Goal: Information Seeking & Learning: Learn about a topic

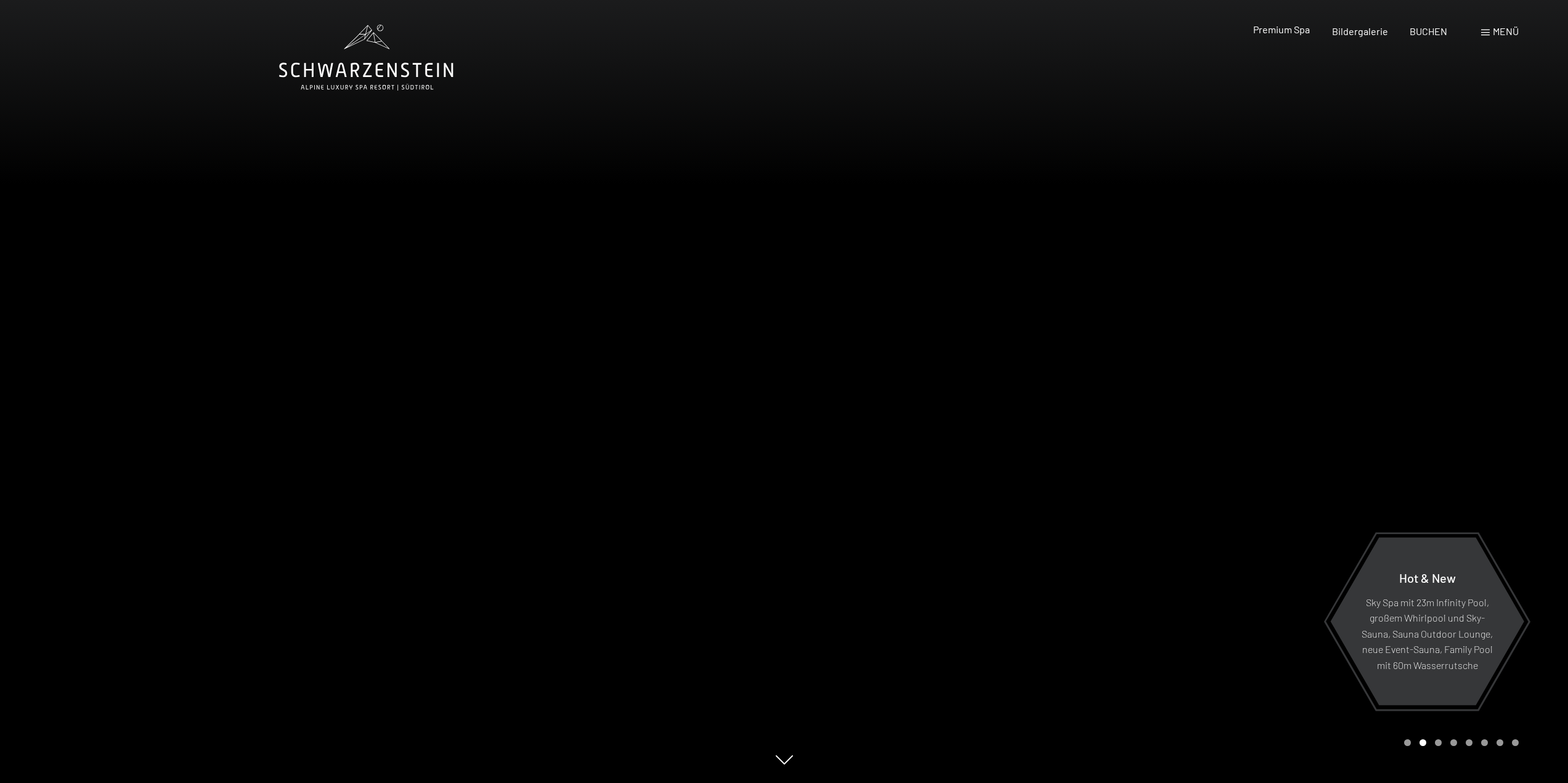
click at [1283, 27] on span "Premium Spa" at bounding box center [1281, 29] width 57 height 12
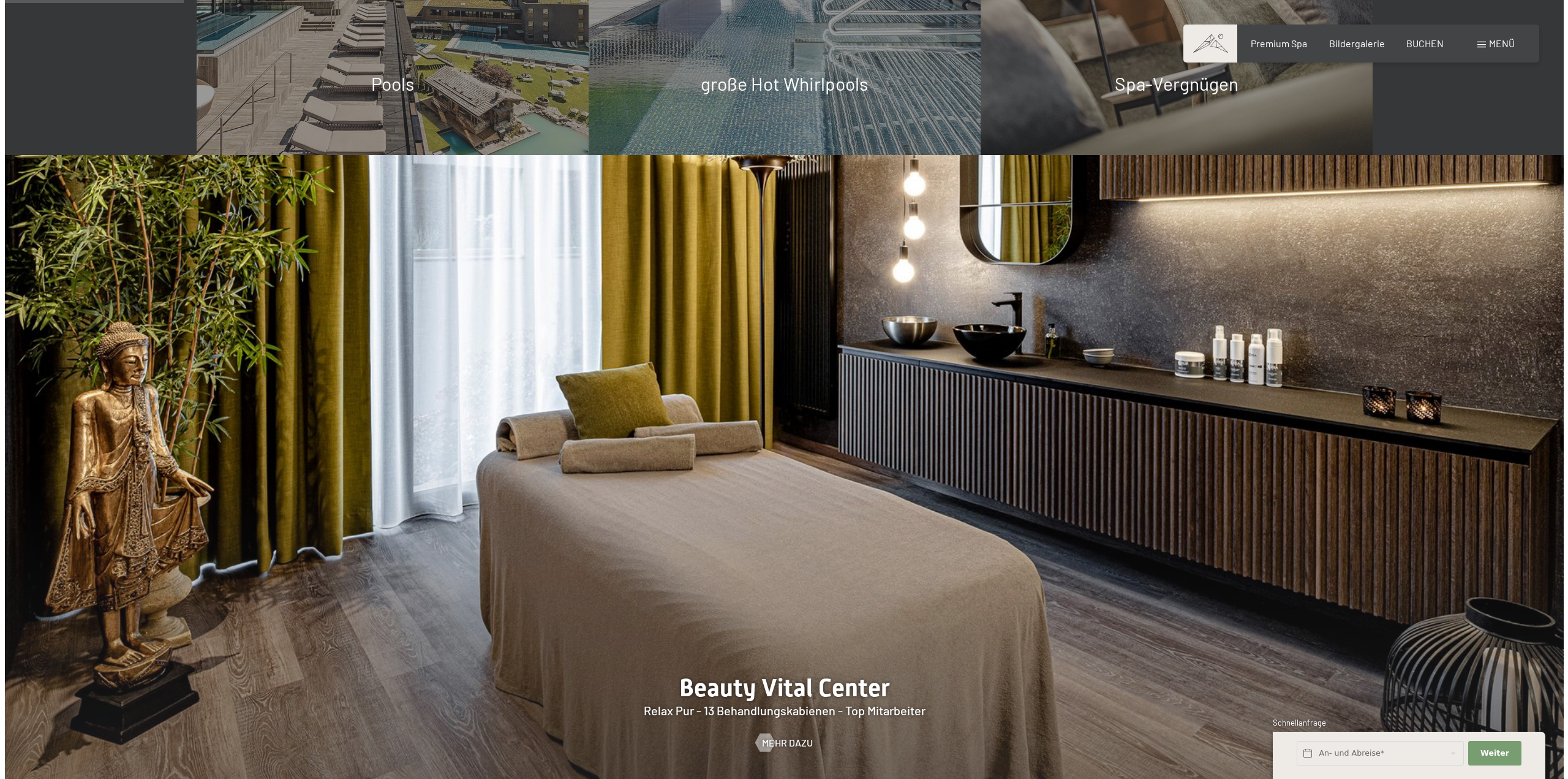
scroll to position [1471, 0]
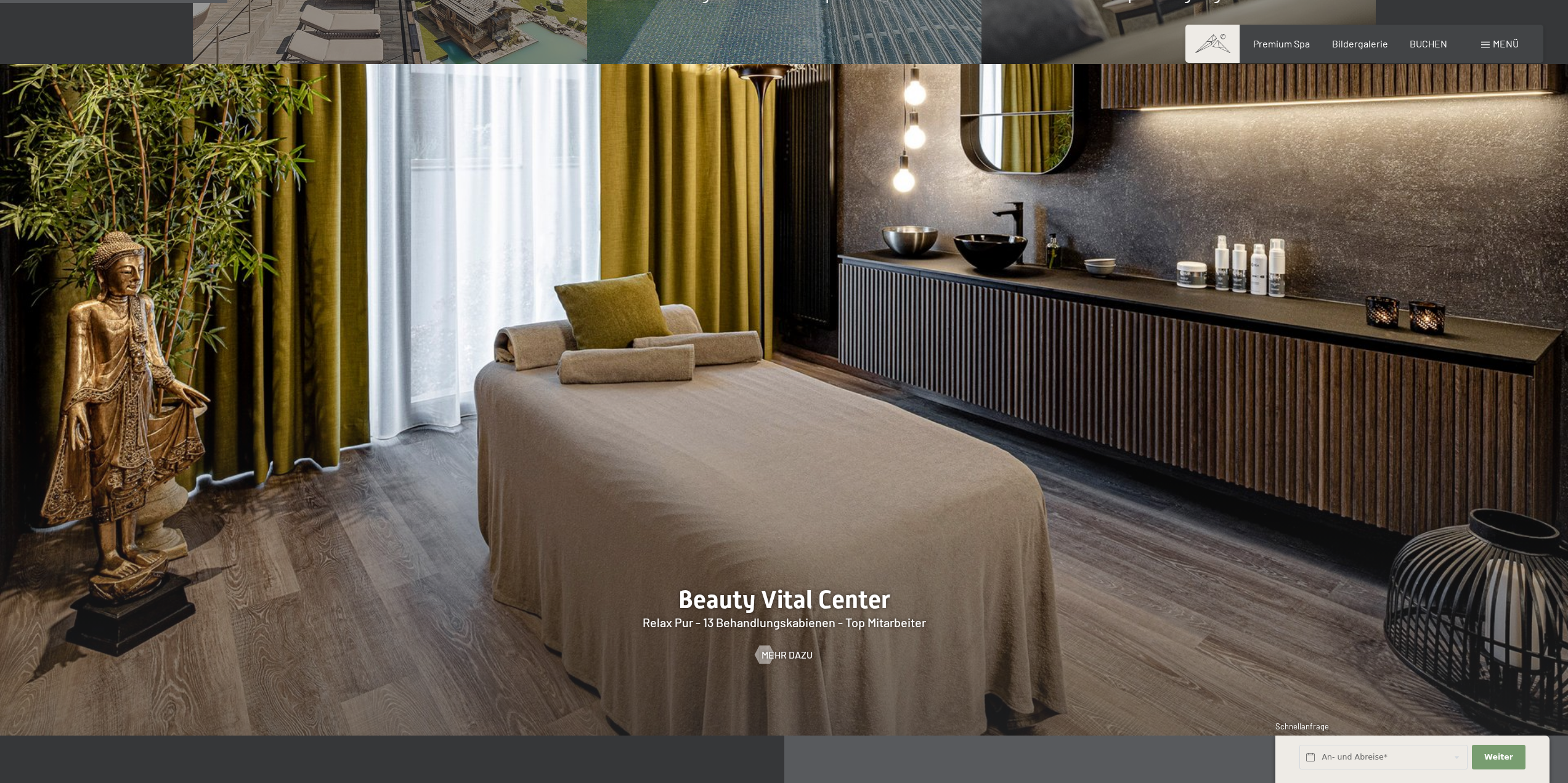
click at [1499, 43] on span "Menü" at bounding box center [1506, 43] width 26 height 12
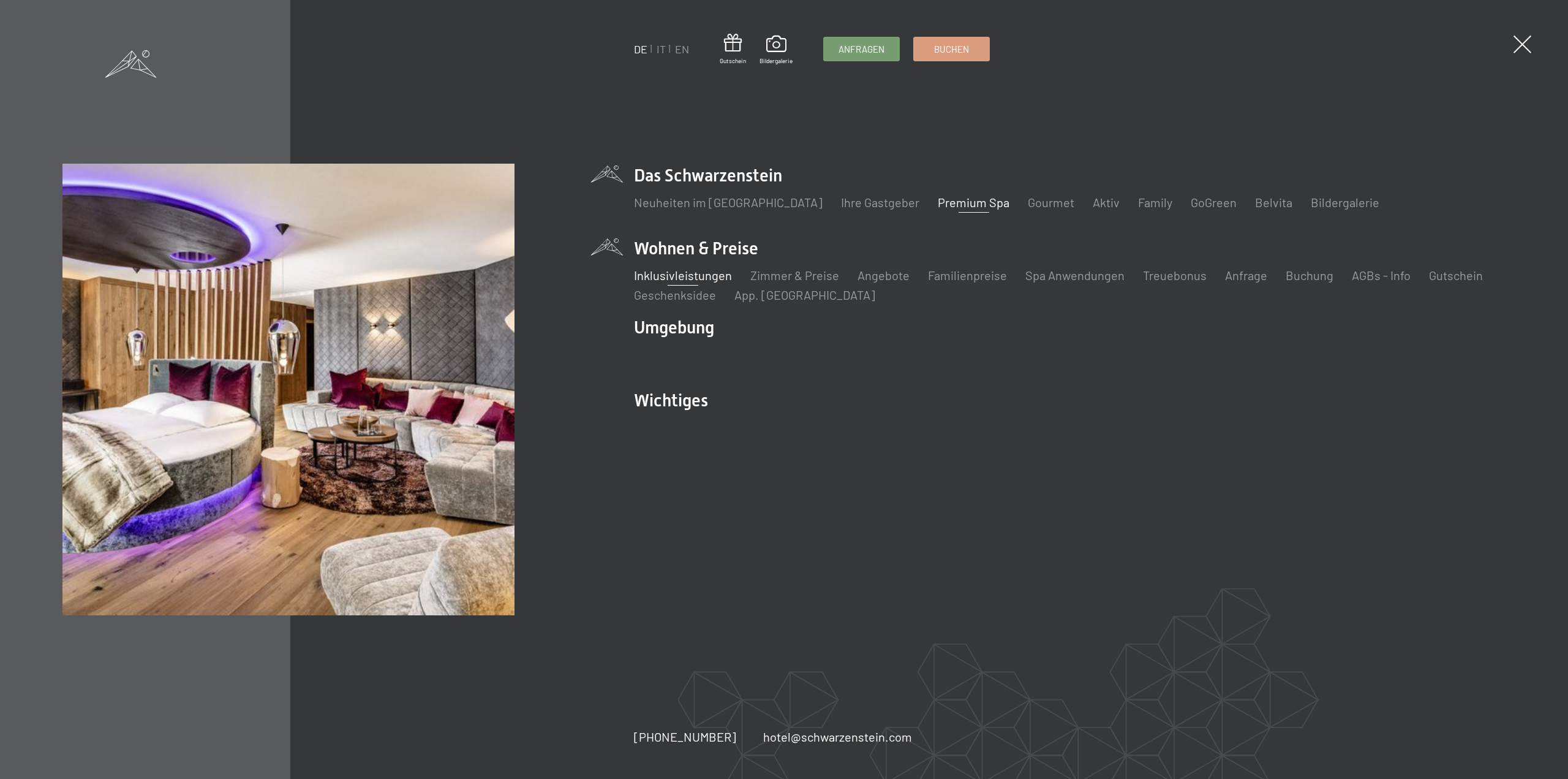
click at [688, 277] on link "Inklusivleistungen" at bounding box center [683, 275] width 98 height 14
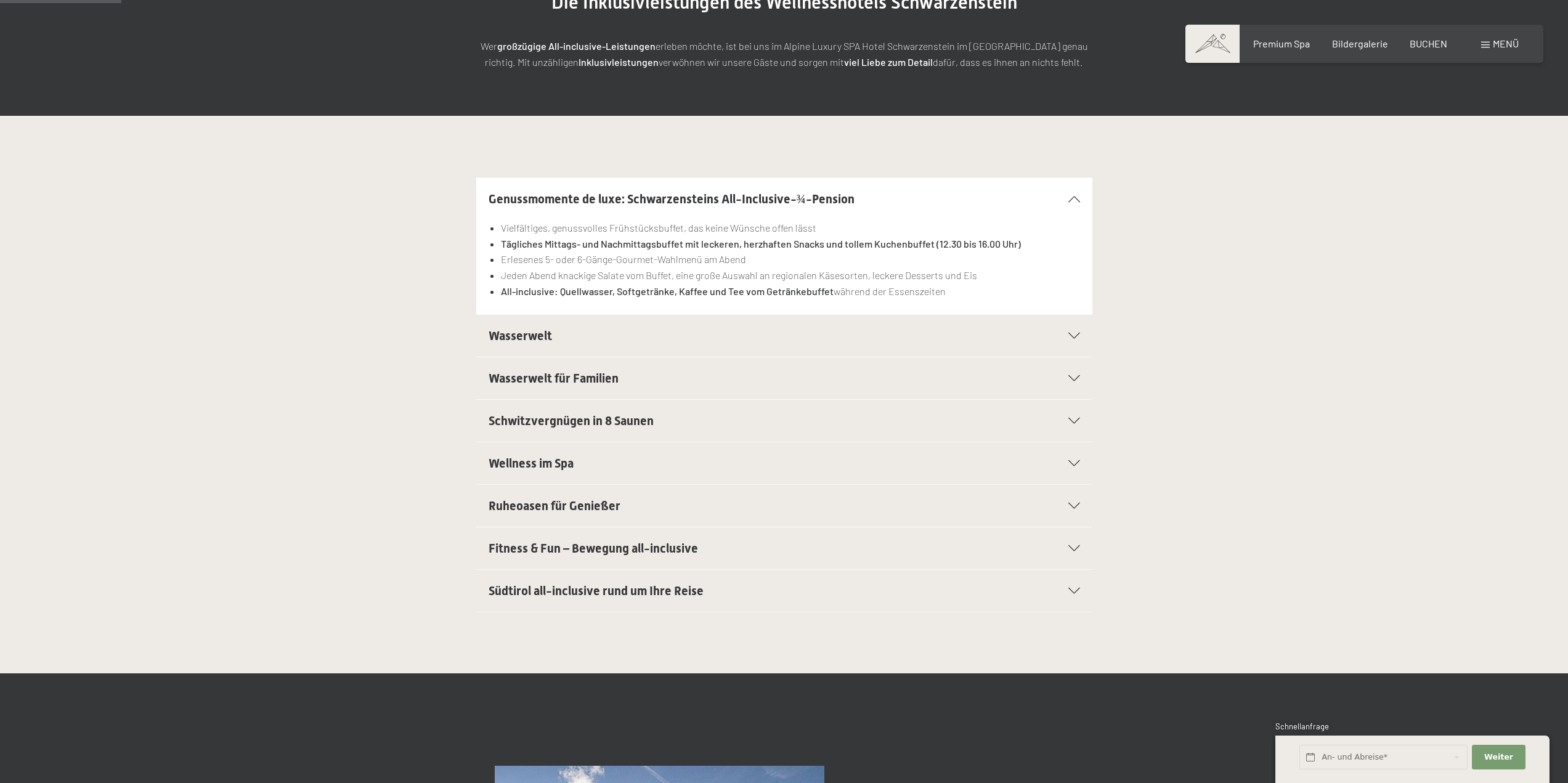
scroll to position [185, 0]
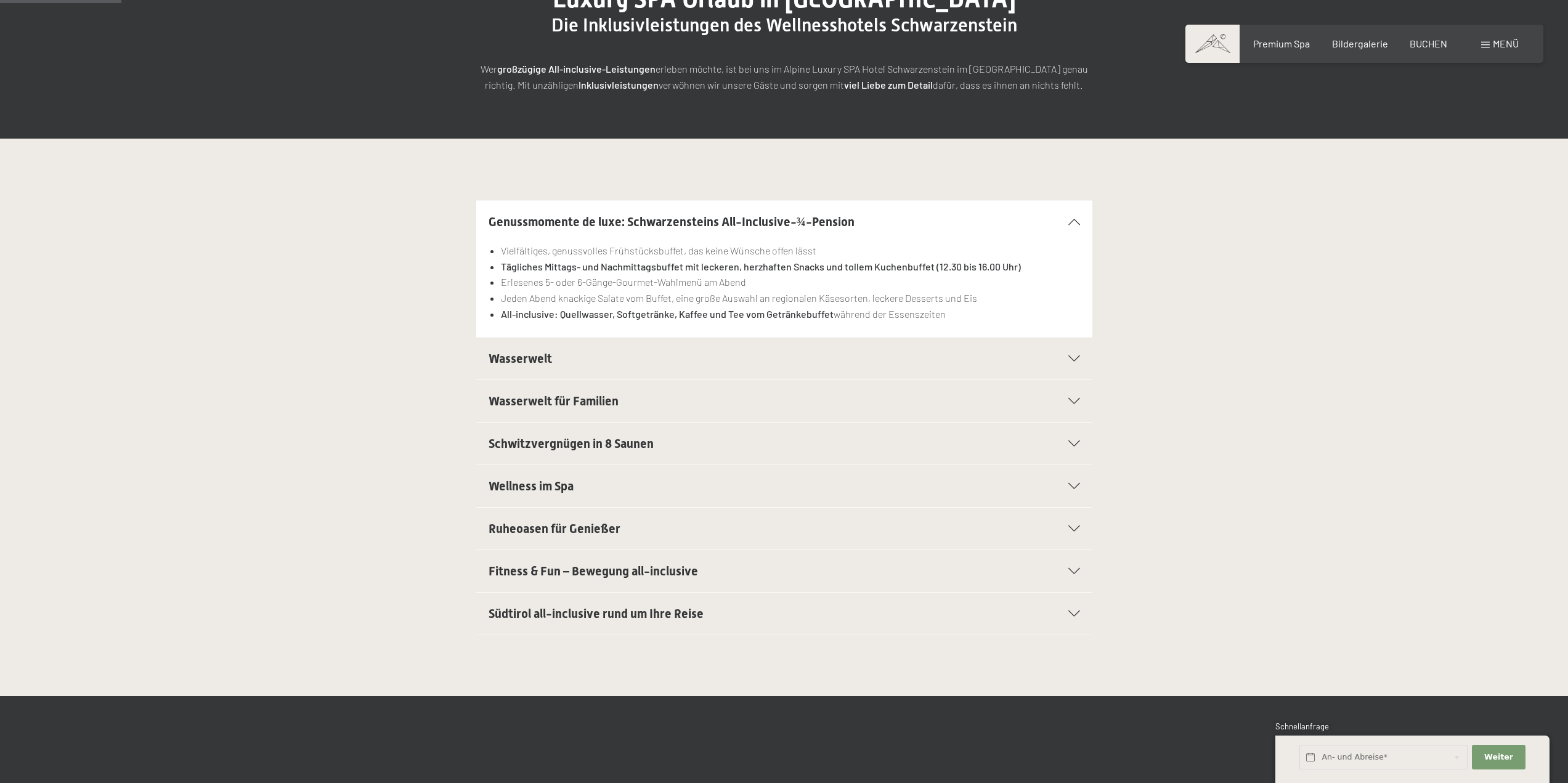
click at [517, 358] on span "Wasserwelt" at bounding box center [520, 358] width 63 height 14
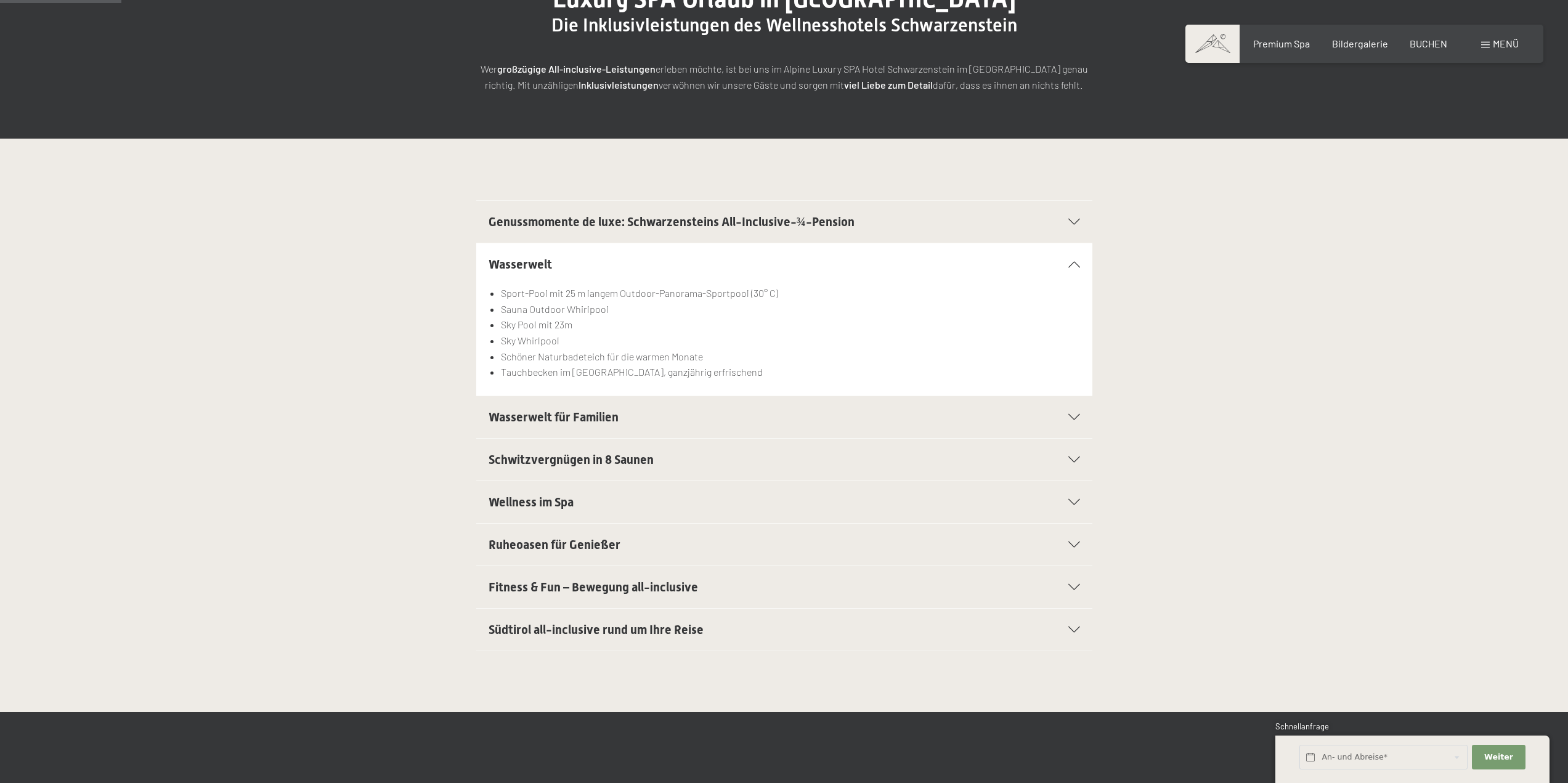
click at [548, 504] on span "Wellness im Spa" at bounding box center [530, 502] width 85 height 14
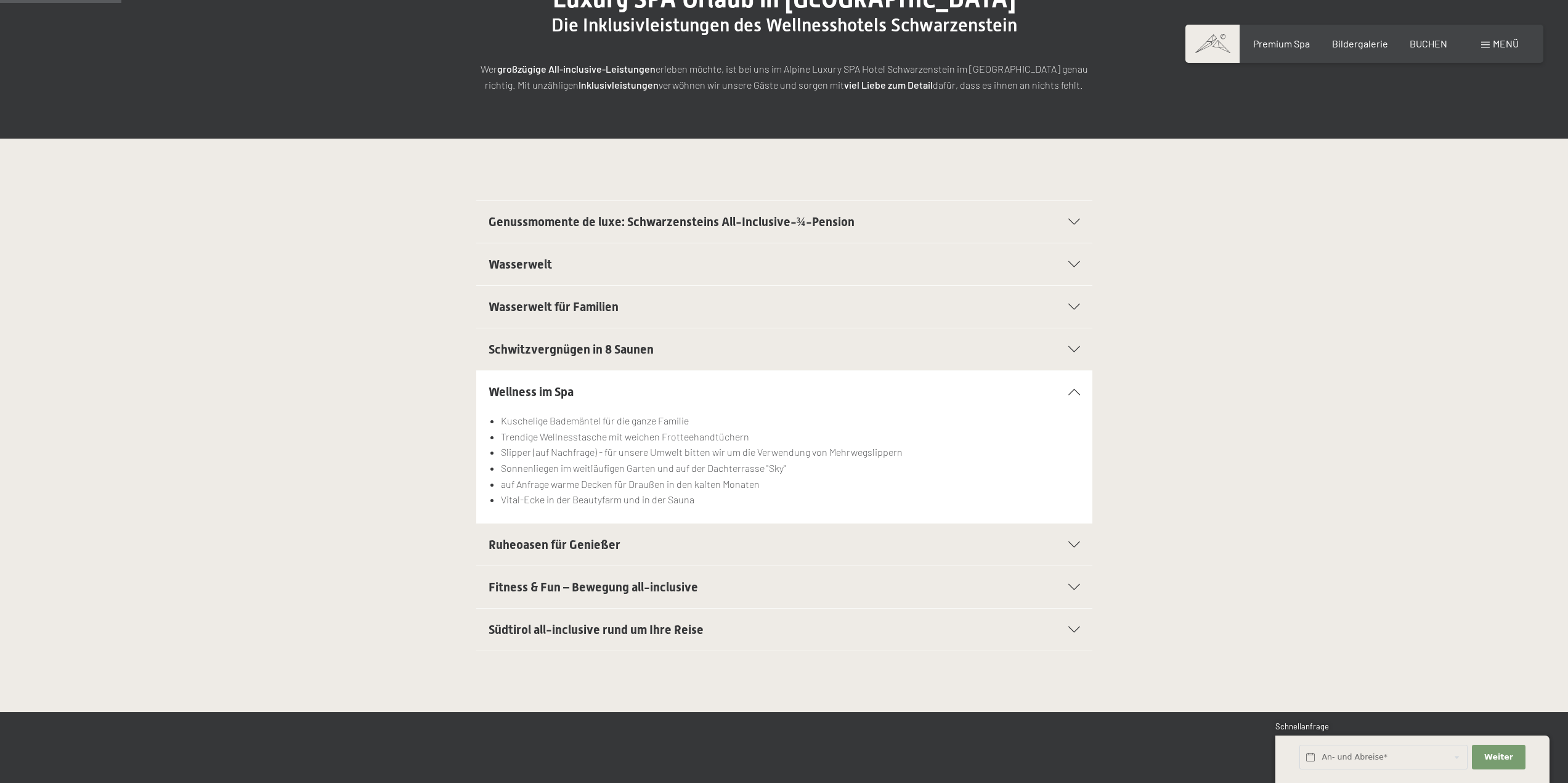
click at [535, 345] on span "Schwitzvergnügen in 8 Saunen" at bounding box center [570, 349] width 165 height 14
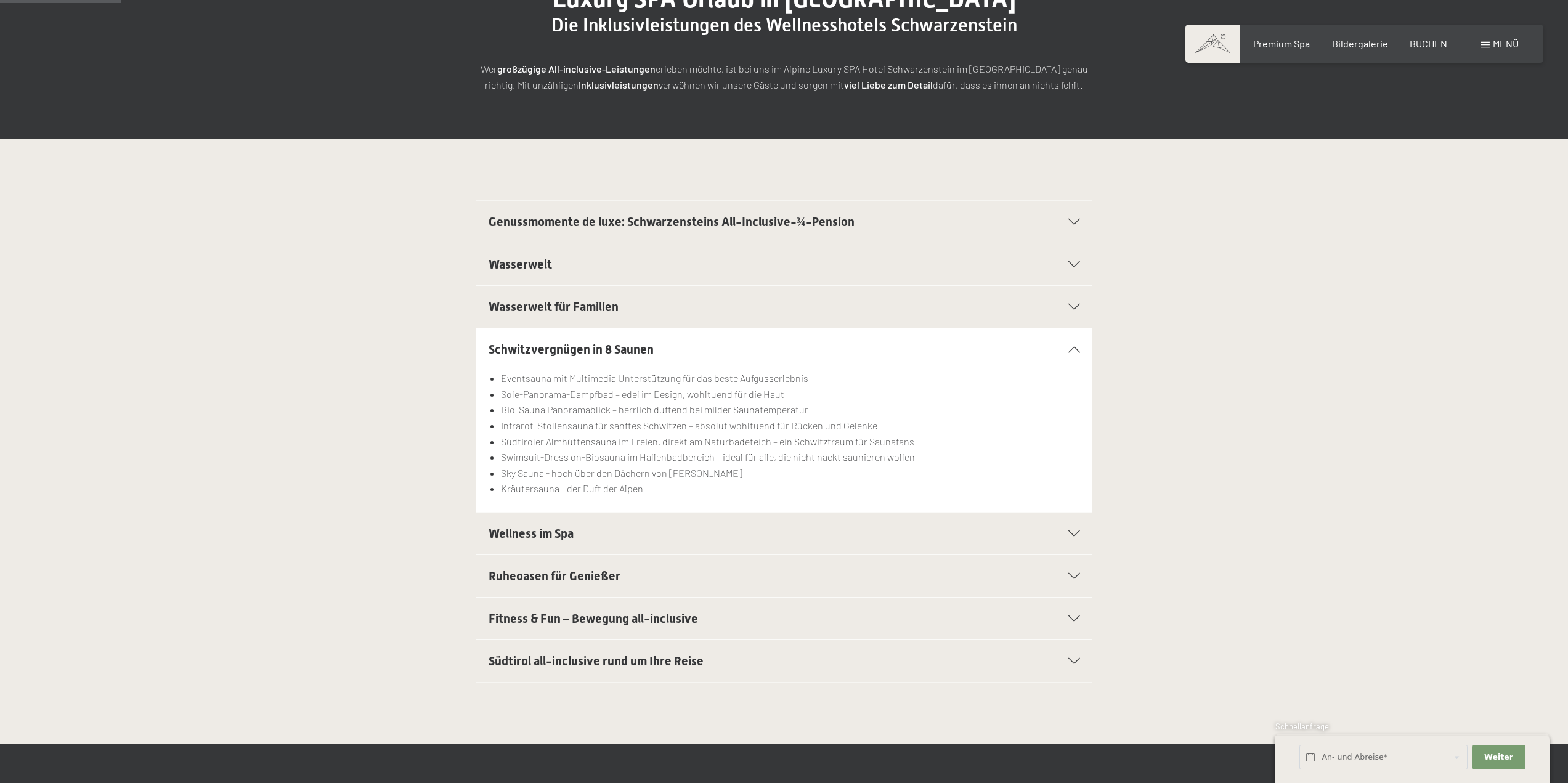
click at [567, 614] on span "Fitness & Fun – Bewegung all-inclusive" at bounding box center [593, 618] width 209 height 14
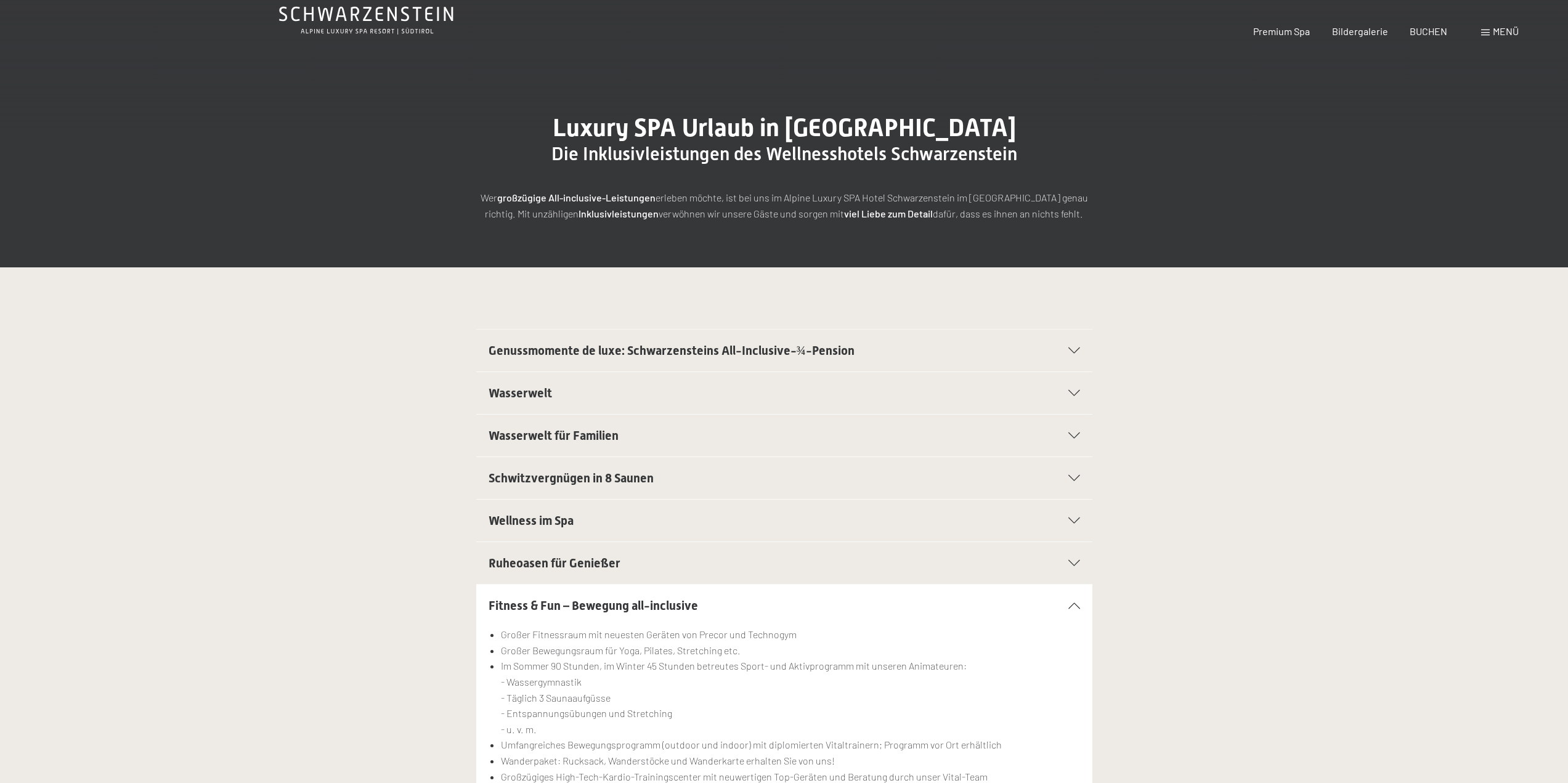
scroll to position [0, 0]
